Goal: Information Seeking & Learning: Learn about a topic

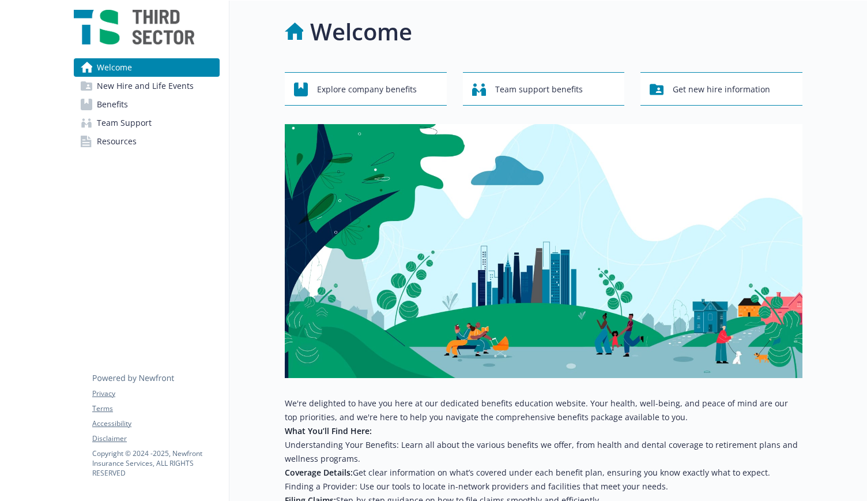
click at [142, 108] on link "Benefits" at bounding box center [147, 104] width 146 height 18
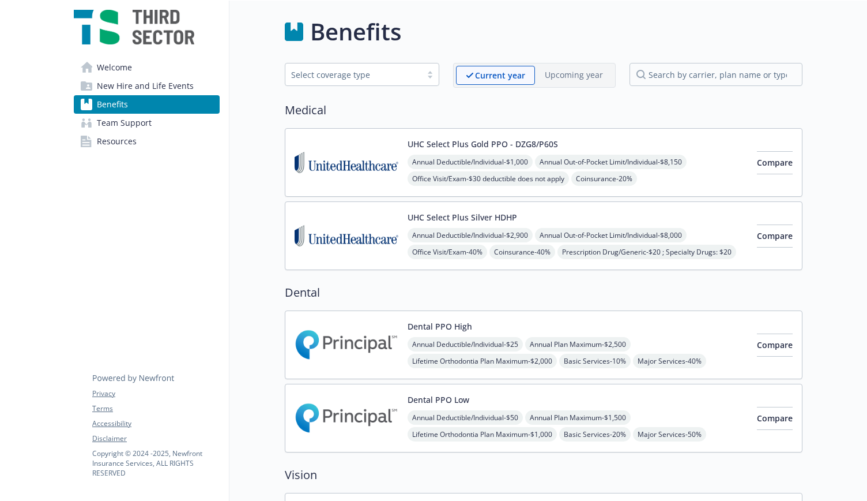
click at [501, 144] on button "UHC Select Plus Gold PPO - DZG8/P60S" at bounding box center [483, 144] width 151 height 12
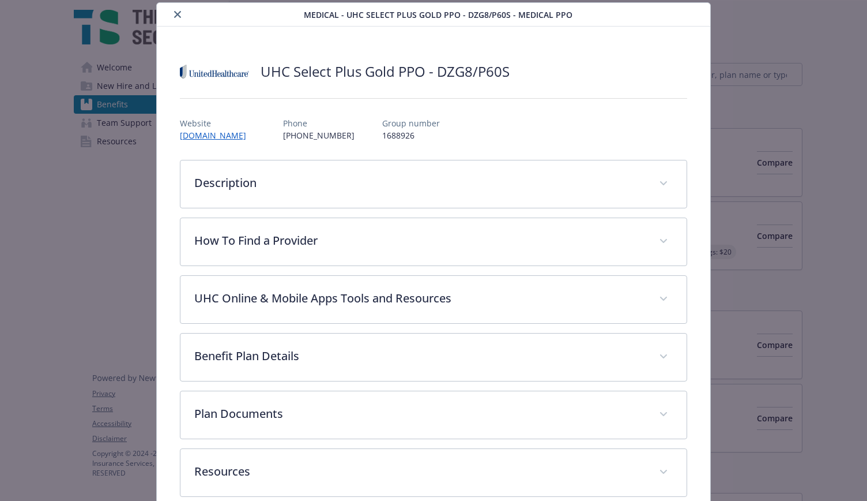
scroll to position [92, 0]
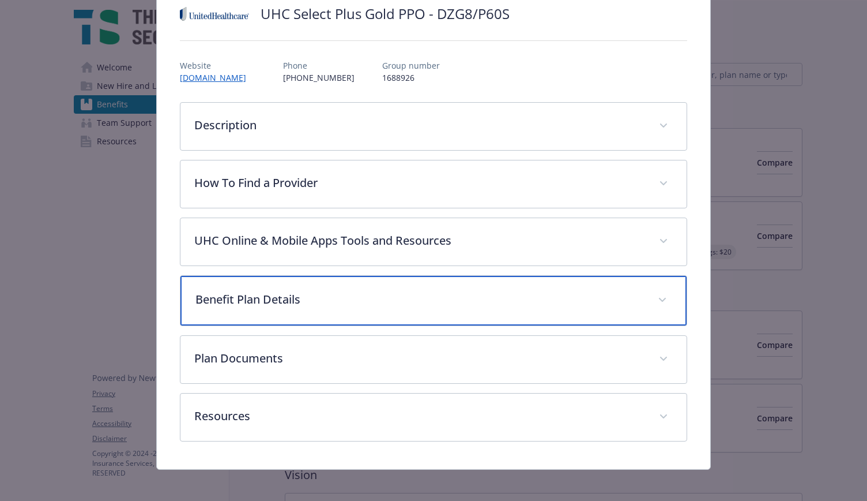
click at [300, 288] on div "Benefit Plan Details" at bounding box center [434, 301] width 507 height 50
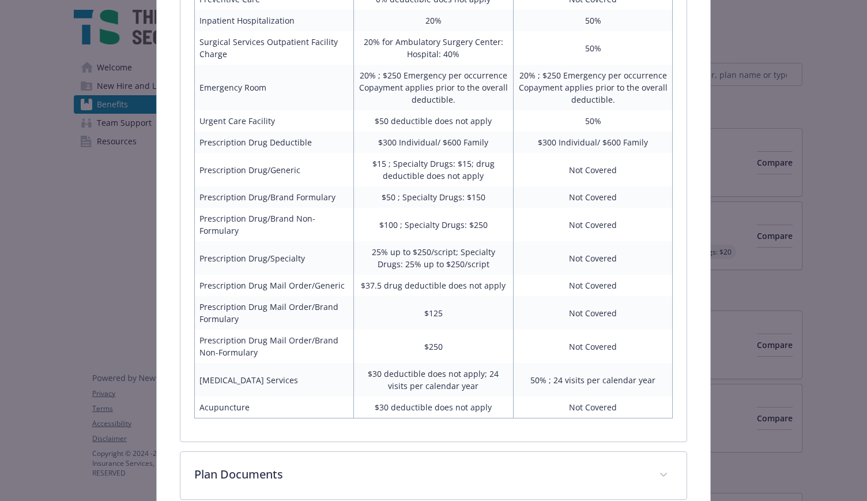
scroll to position [761, 0]
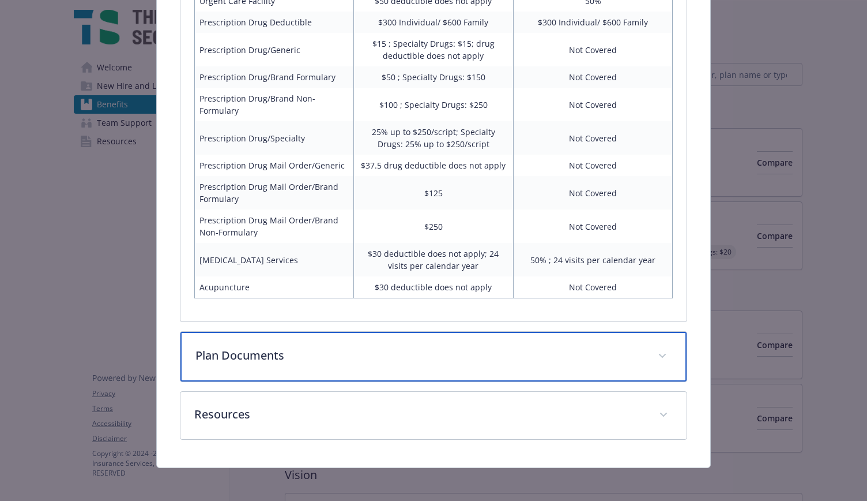
click at [305, 334] on div "Plan Documents" at bounding box center [434, 357] width 507 height 50
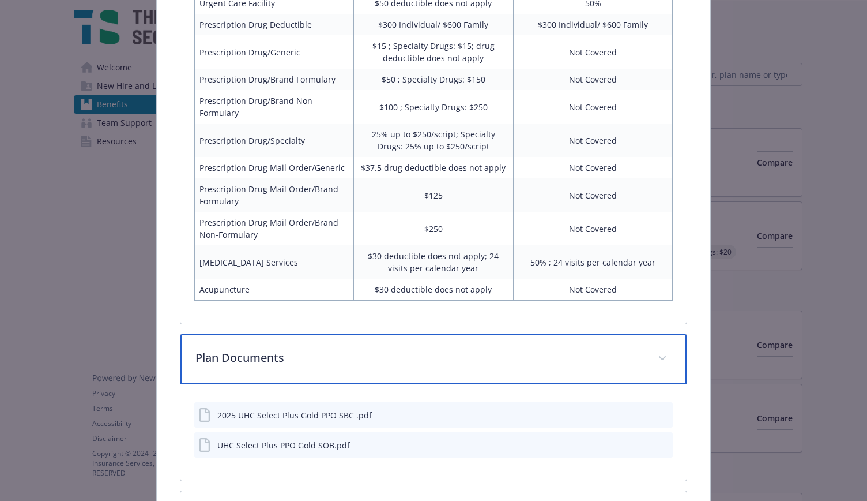
scroll to position [858, 0]
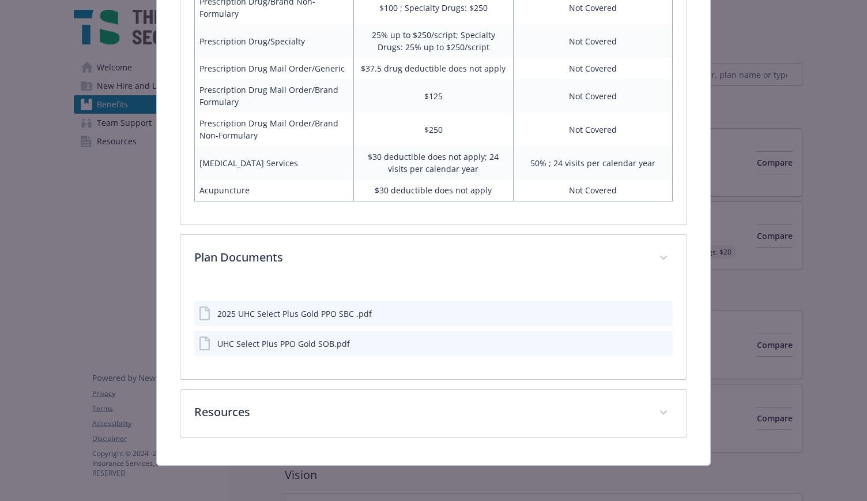
click at [294, 313] on div "2025 UHC Select Plus Gold PPO SBC .pdf" at bounding box center [294, 313] width 155 height 12
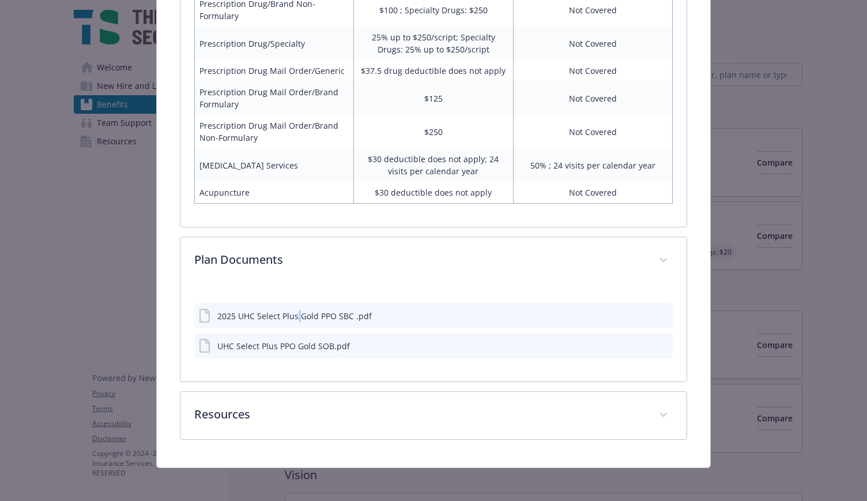
click at [294, 313] on div "2025 UHC Select Plus Gold PPO SBC .pdf" at bounding box center [294, 316] width 155 height 12
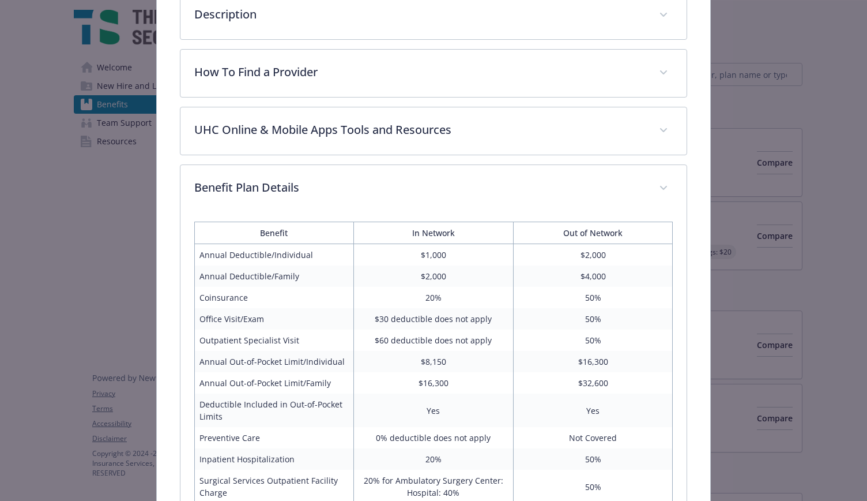
scroll to position [196, 0]
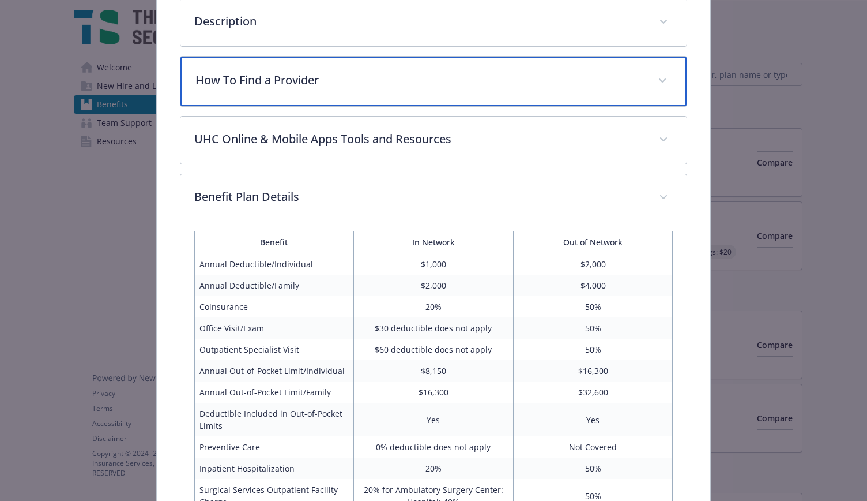
click at [418, 85] on p "How To Find a Provider" at bounding box center [420, 80] width 449 height 17
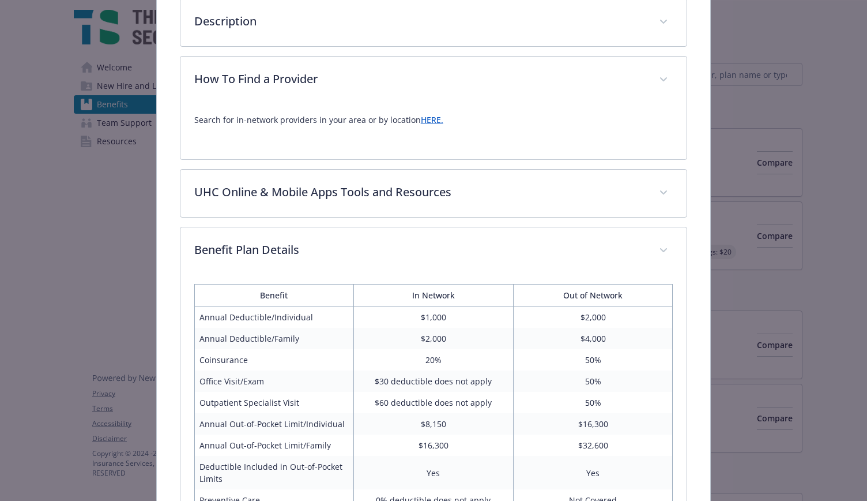
click at [421, 120] on link "HERE." at bounding box center [432, 119] width 22 height 11
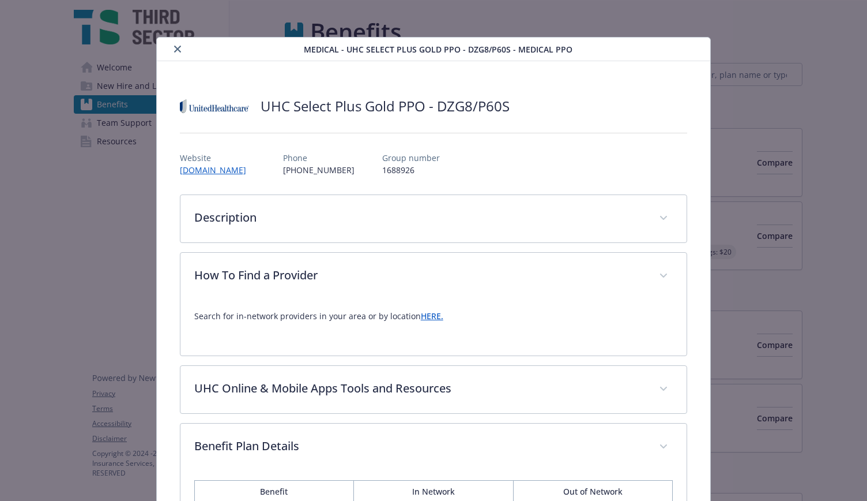
click at [166, 52] on div "details for plan Medical - UHC Select Plus Gold PPO - DZG8/P60S - Medical PPO" at bounding box center [232, 49] width 142 height 14
click at [171, 43] on button "close" at bounding box center [178, 49] width 14 height 14
